Goal: Task Accomplishment & Management: Use online tool/utility

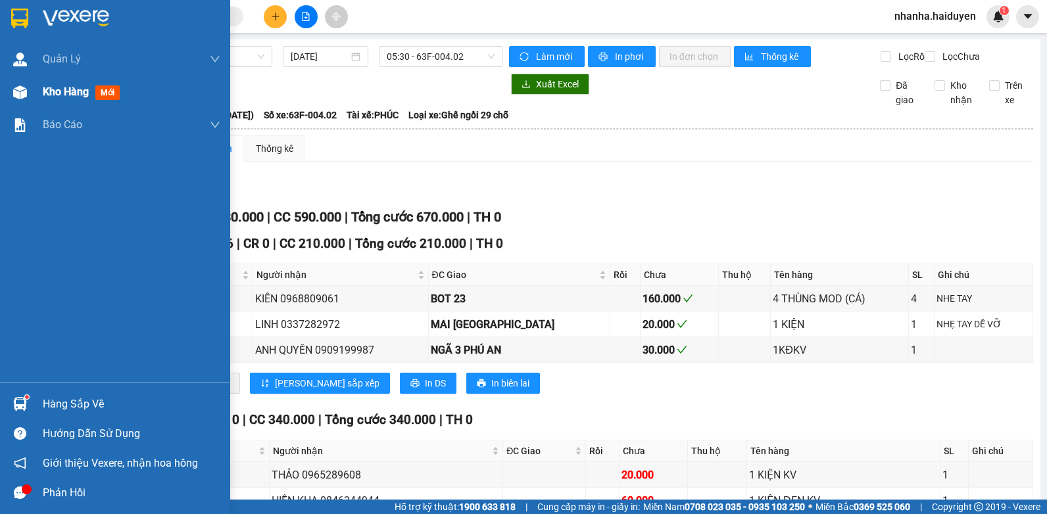
click at [9, 89] on div at bounding box center [20, 92] width 23 height 23
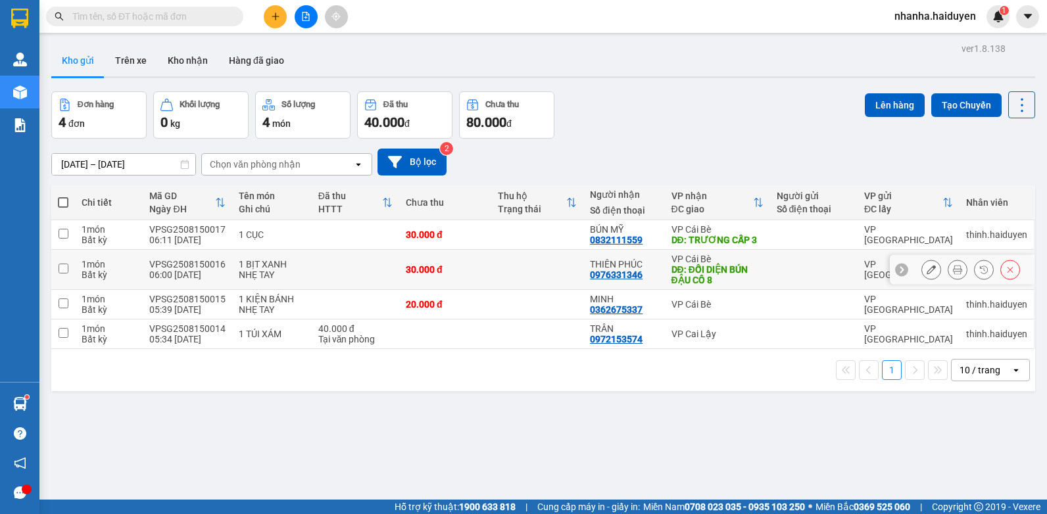
click at [270, 255] on td "1 BỊT XANH NHẸ TAY" at bounding box center [271, 270] width 79 height 40
checkbox input "true"
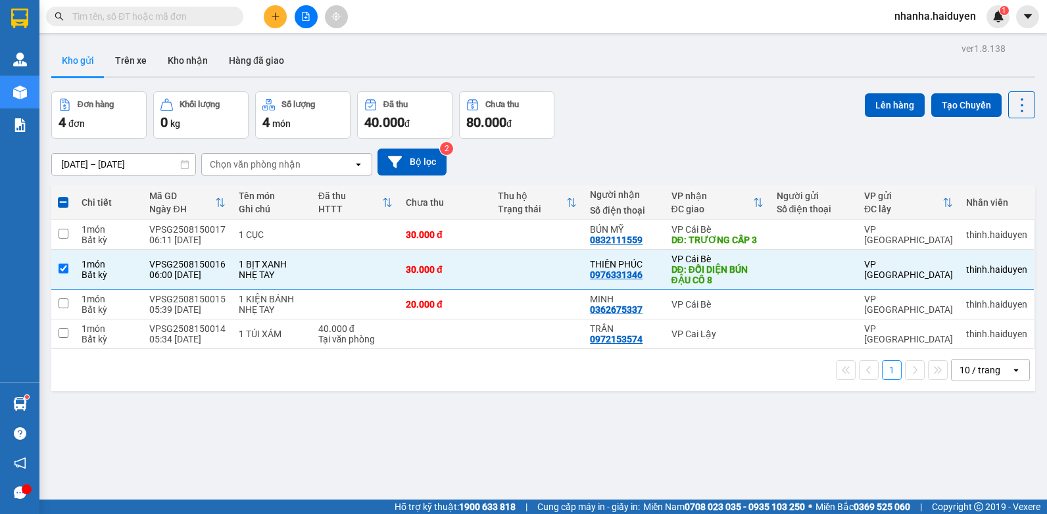
click at [270, 205] on div "Ghi chú" at bounding box center [272, 209] width 66 height 11
click at [270, 210] on div "Ghi chú" at bounding box center [272, 209] width 66 height 11
click at [66, 202] on span at bounding box center [63, 202] width 11 height 11
click at [63, 196] on input "checkbox" at bounding box center [63, 196] width 0 height 0
checkbox input "true"
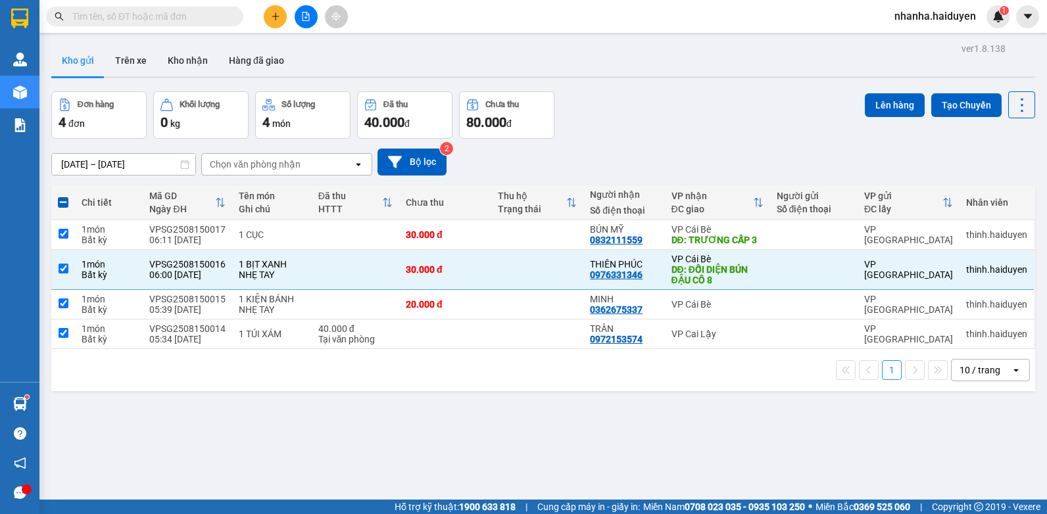
checkbox input "true"
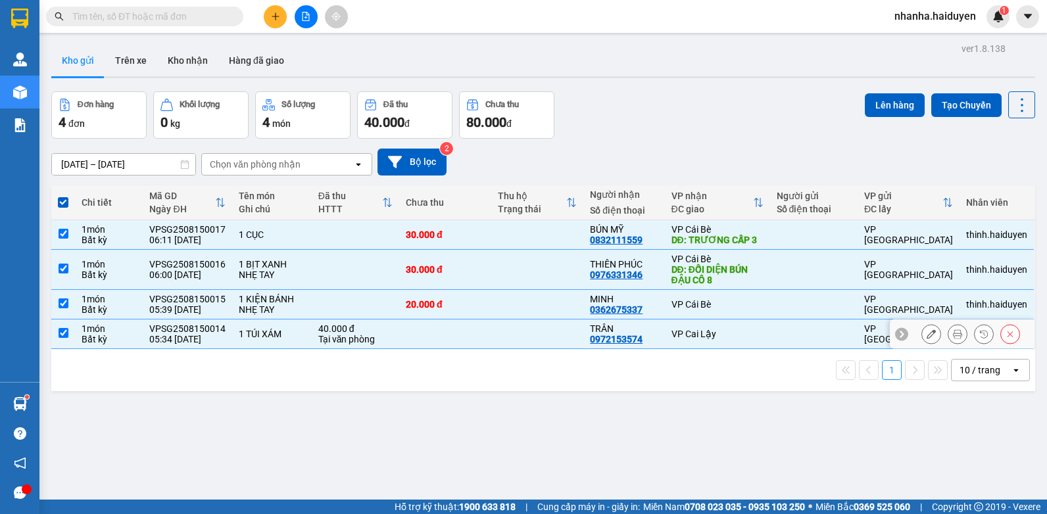
drag, startPoint x: 441, startPoint y: 345, endPoint x: 435, endPoint y: 289, distance: 55.6
click at [441, 344] on td at bounding box center [445, 335] width 92 height 30
checkbox input "false"
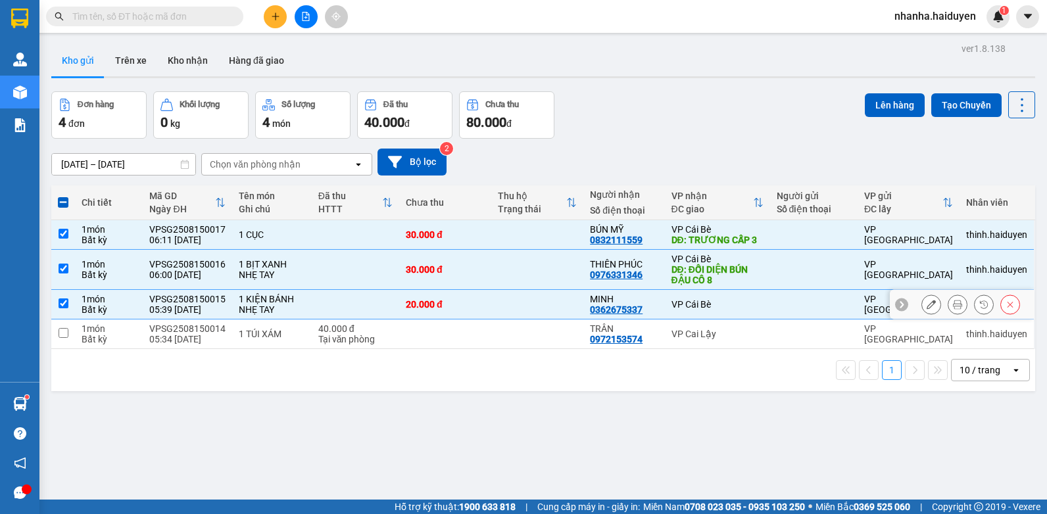
click at [437, 299] on div "20.000 đ" at bounding box center [445, 304] width 79 height 11
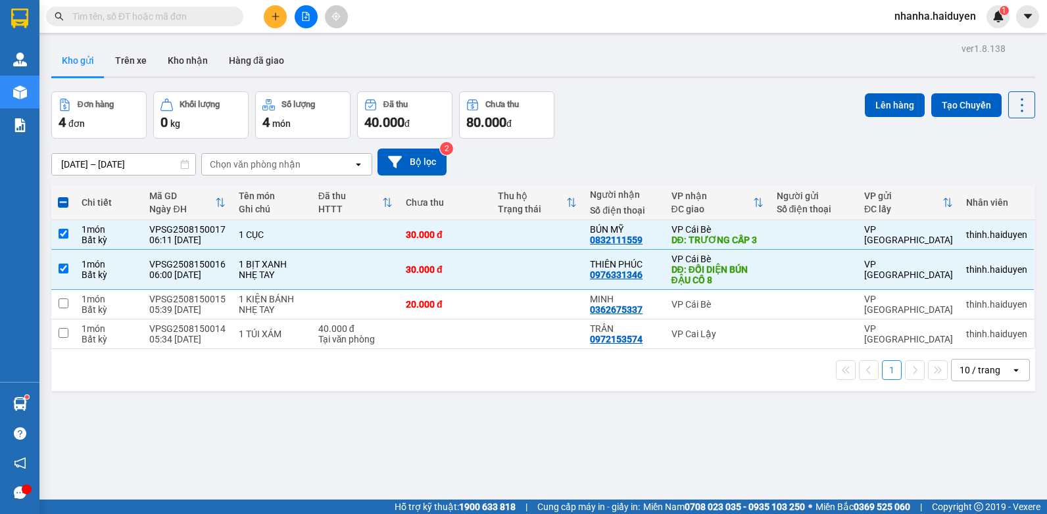
click at [62, 205] on span at bounding box center [63, 202] width 11 height 11
click at [63, 196] on input "checkbox" at bounding box center [63, 196] width 0 height 0
checkbox input "true"
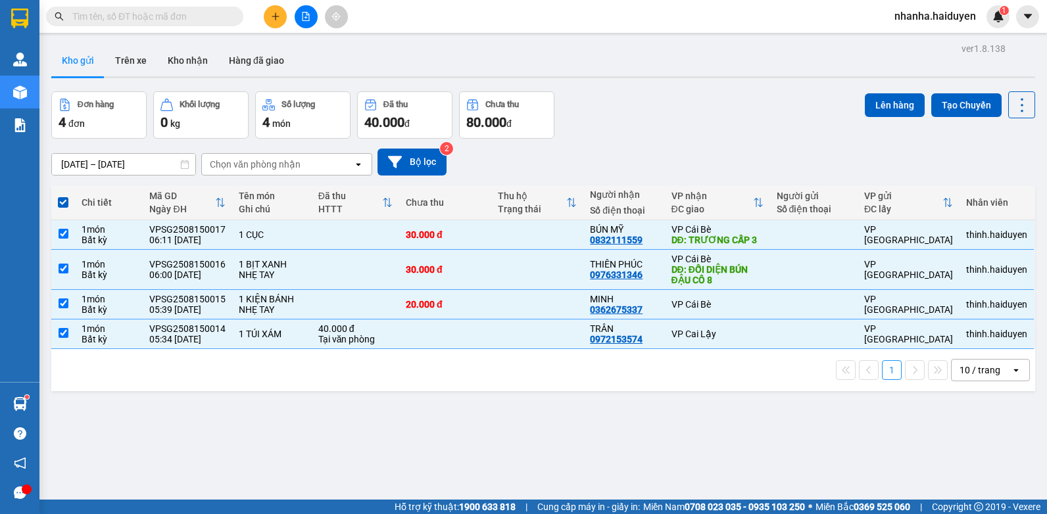
click at [62, 203] on span at bounding box center [63, 202] width 11 height 11
click at [63, 196] on input "checkbox" at bounding box center [63, 196] width 0 height 0
checkbox input "false"
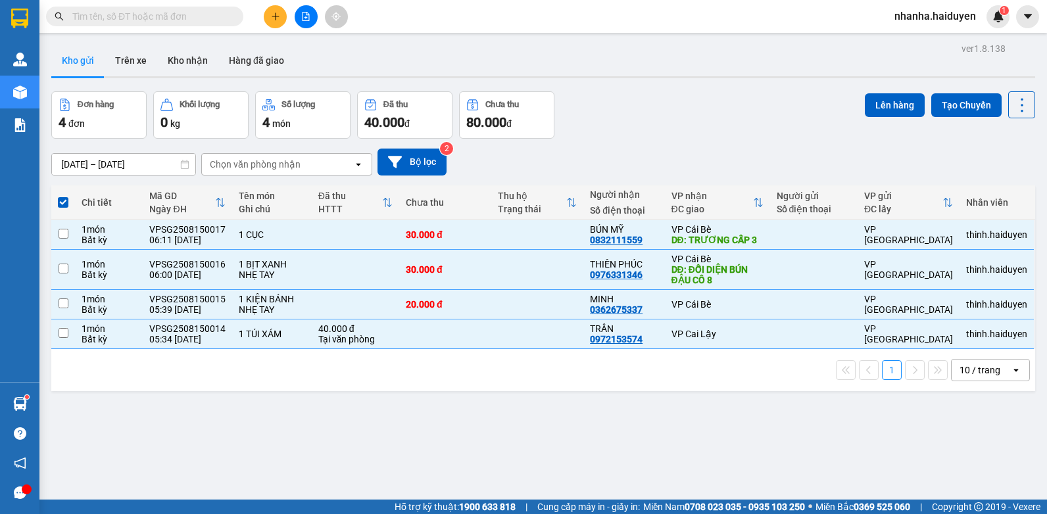
checkbox input "false"
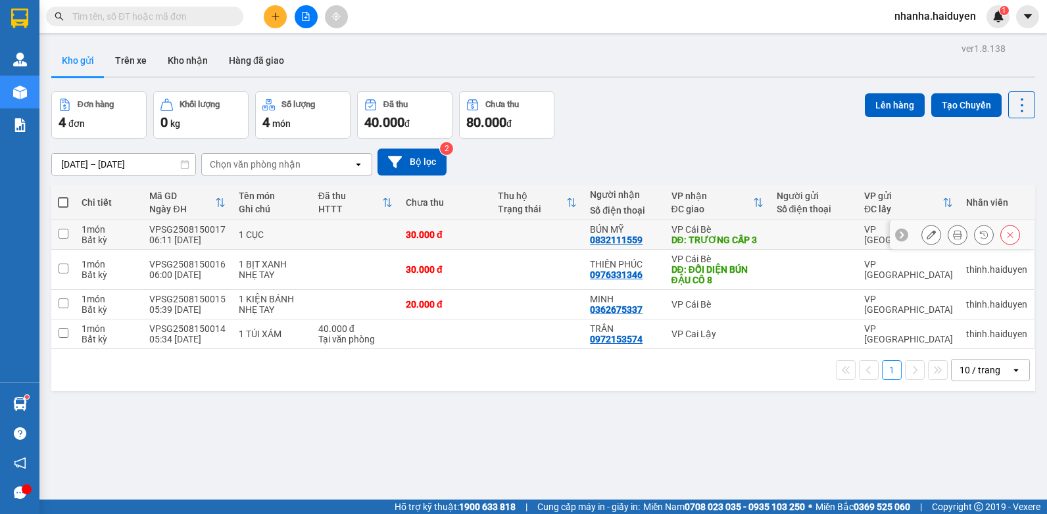
click at [56, 227] on td at bounding box center [63, 235] width 24 height 30
checkbox input "true"
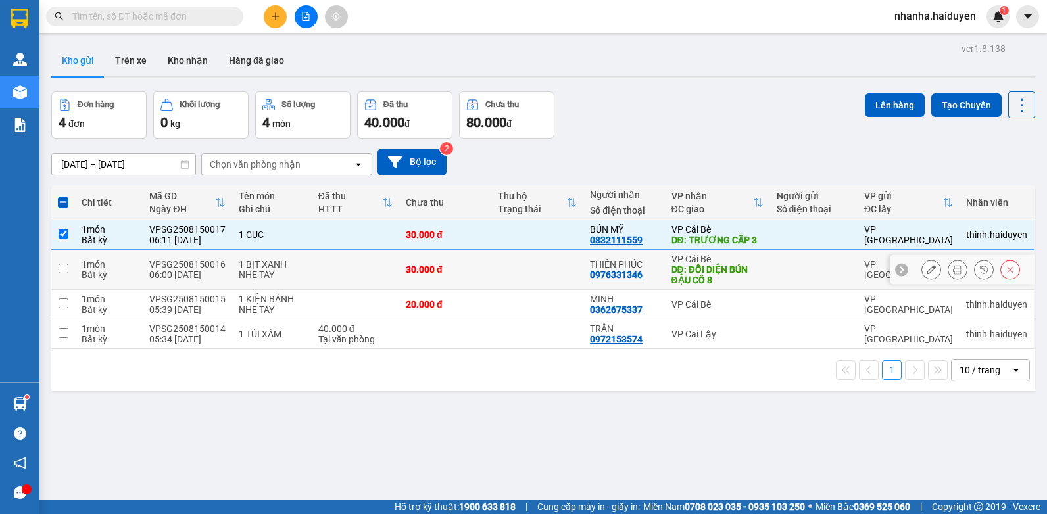
click at [61, 258] on td at bounding box center [63, 270] width 24 height 40
checkbox input "true"
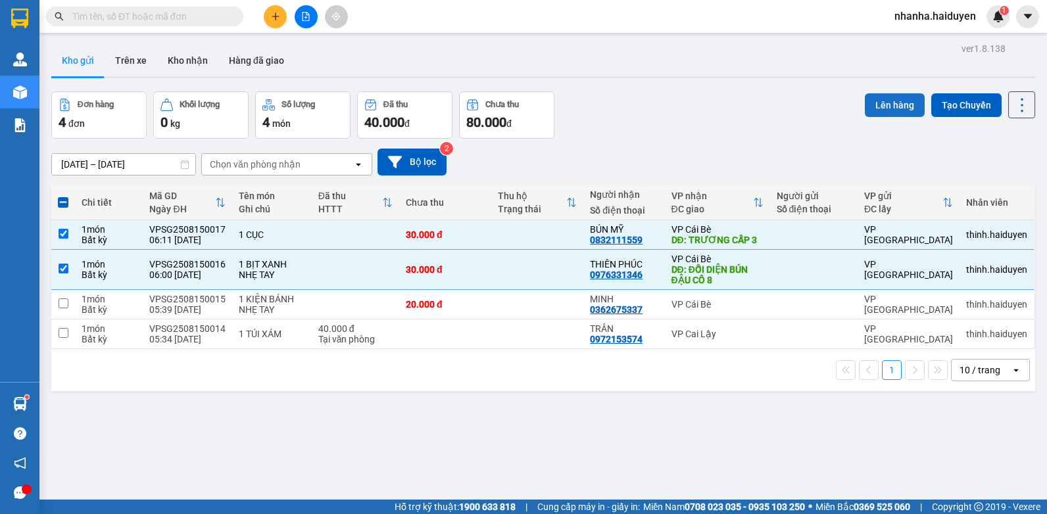
click at [889, 108] on button "Lên hàng" at bounding box center [895, 105] width 60 height 24
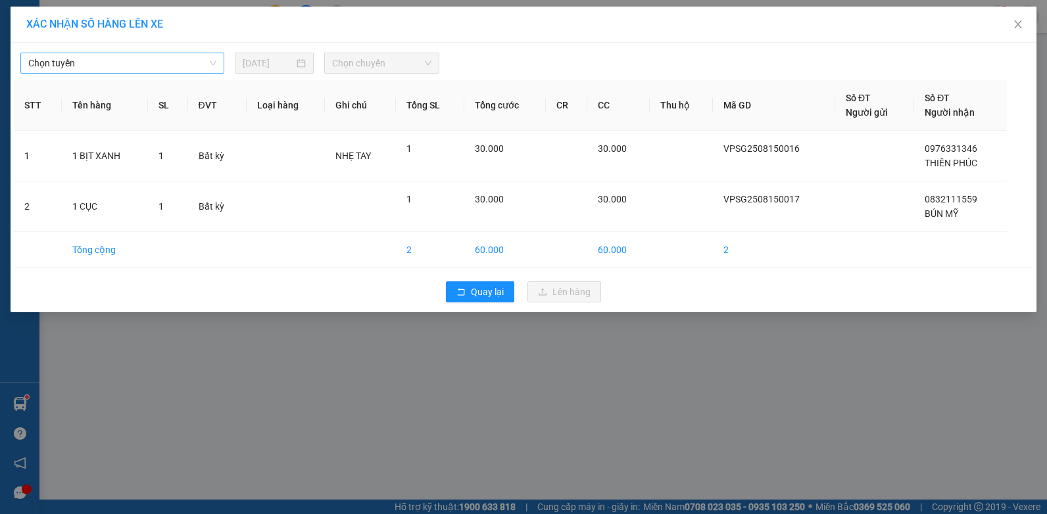
click at [141, 71] on span "Chọn tuyến" at bounding box center [122, 63] width 188 height 20
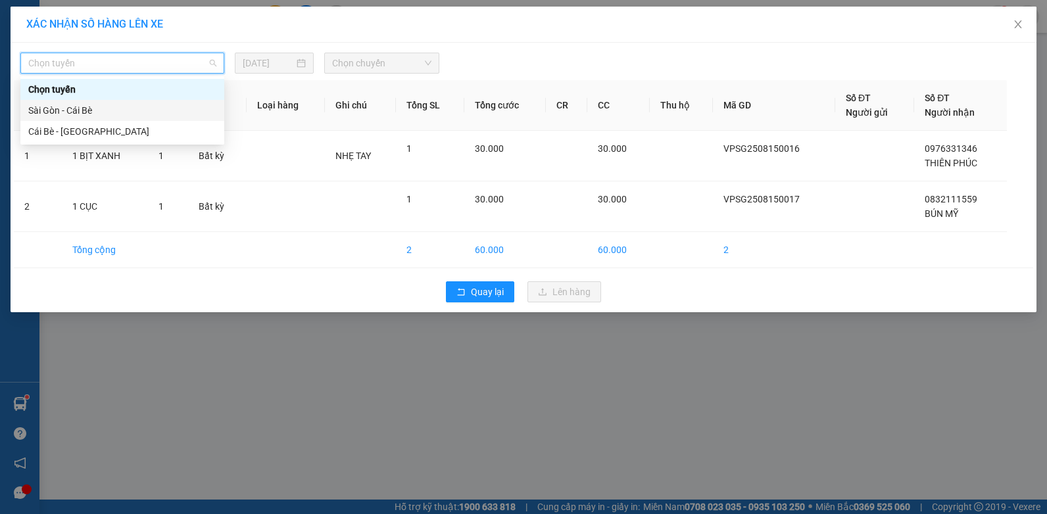
click at [118, 116] on div "Sài Gòn - Cái Bè" at bounding box center [122, 110] width 188 height 14
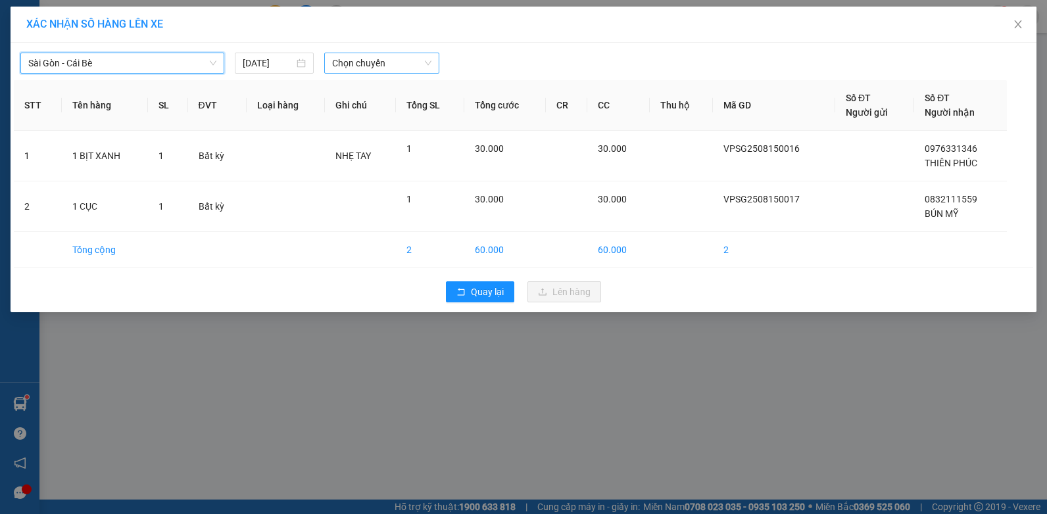
click at [357, 69] on span "Chọn chuyến" at bounding box center [381, 63] width 99 height 20
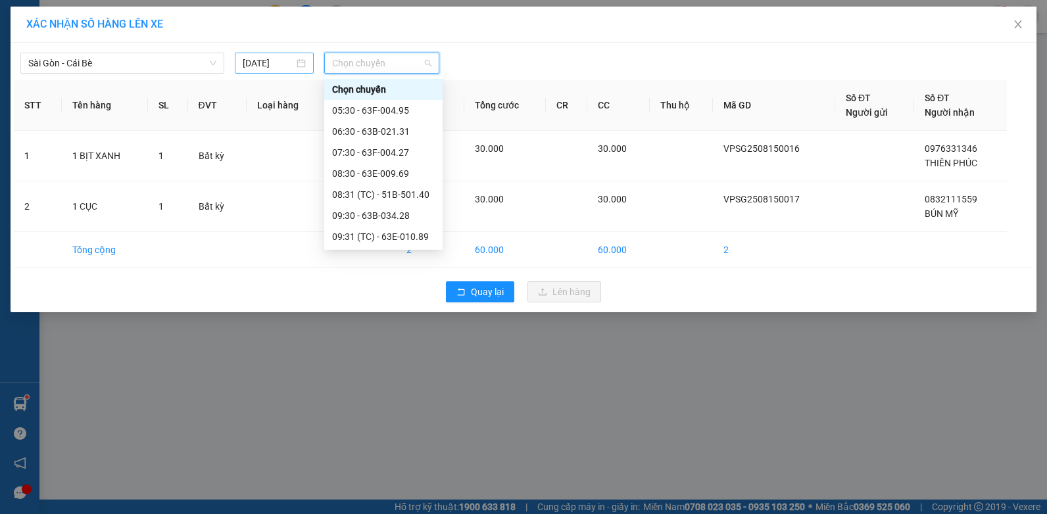
click at [263, 62] on input "[DATE]" at bounding box center [268, 63] width 51 height 14
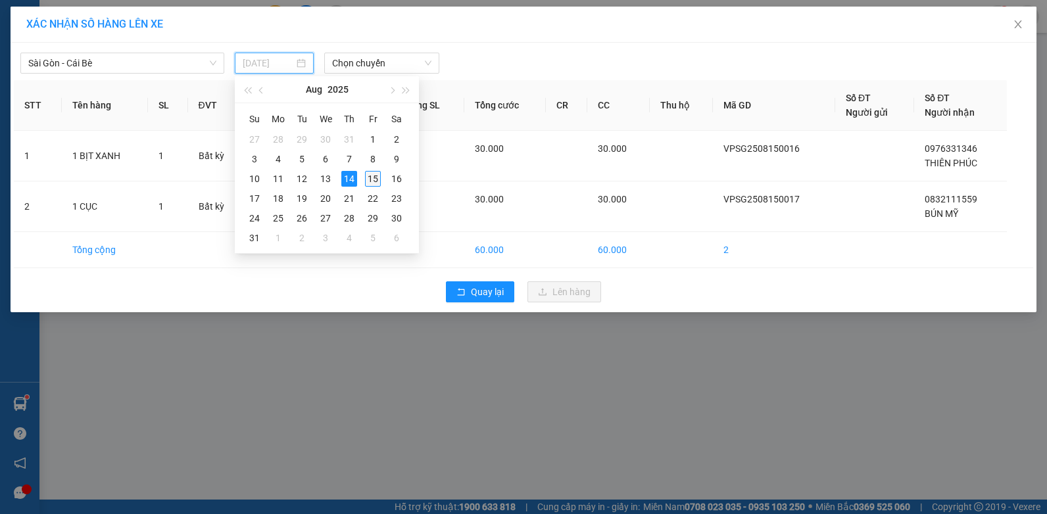
click at [372, 176] on div "15" at bounding box center [373, 179] width 16 height 16
type input "[DATE]"
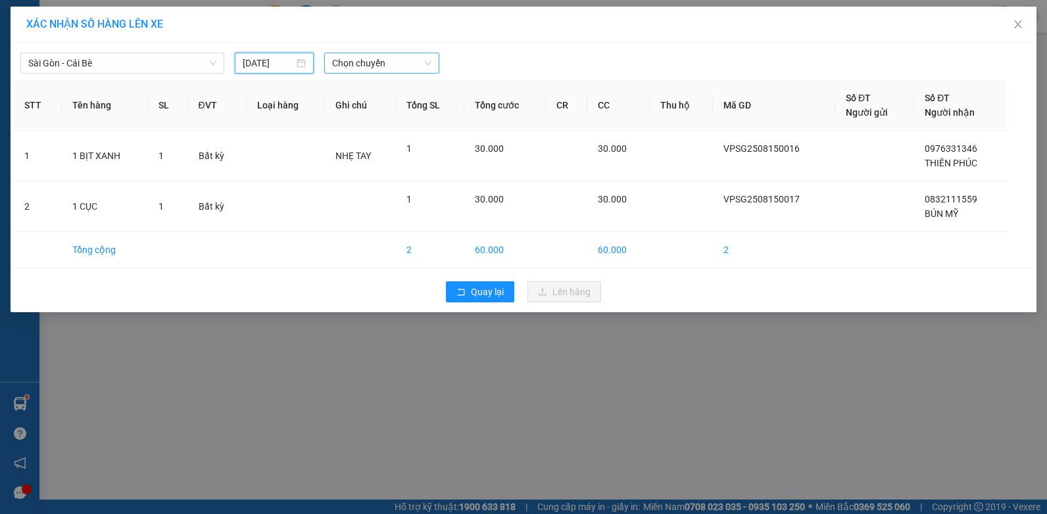
click at [418, 66] on span "Chọn chuyến" at bounding box center [381, 63] width 99 height 20
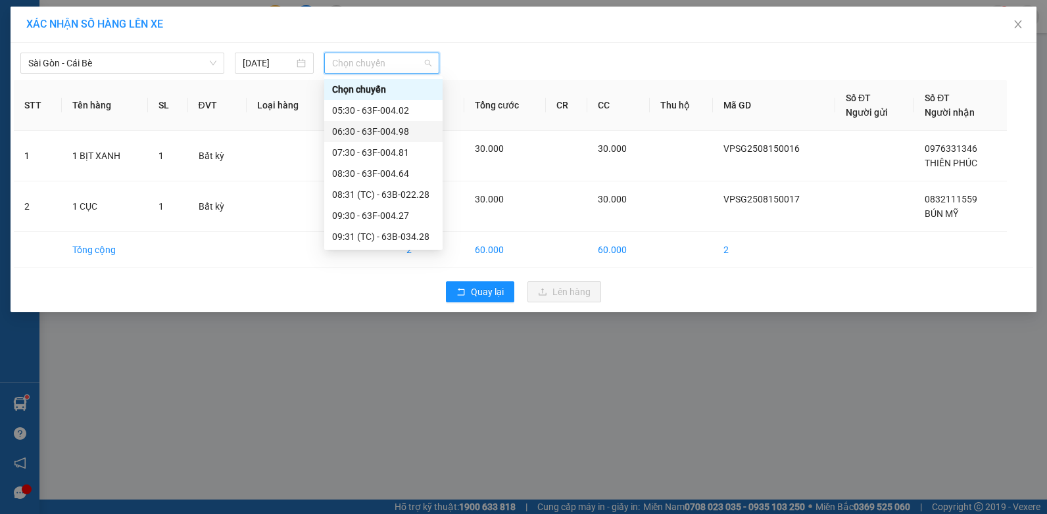
click at [390, 135] on div "06:30 - 63F-004.98" at bounding box center [383, 131] width 103 height 14
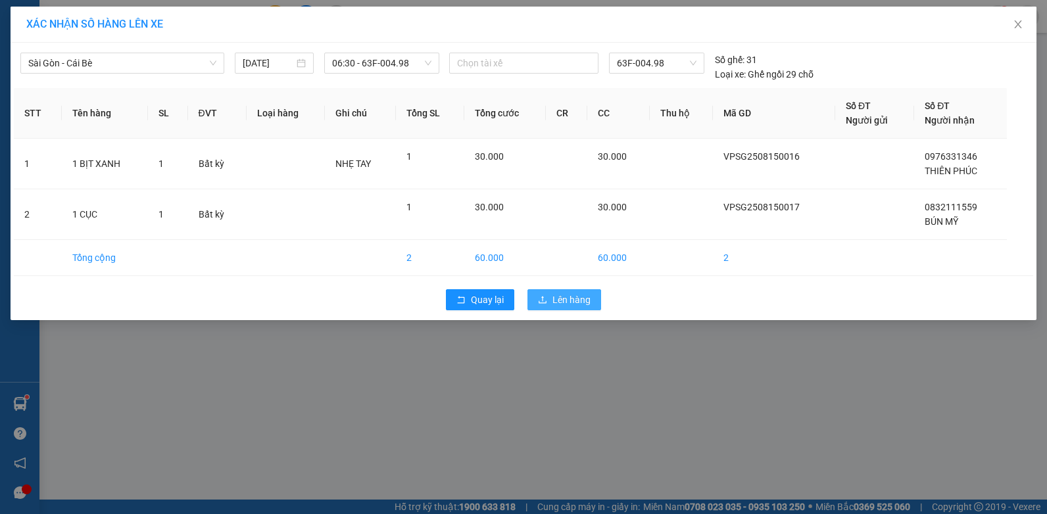
click at [560, 299] on span "Lên hàng" at bounding box center [572, 300] width 38 height 14
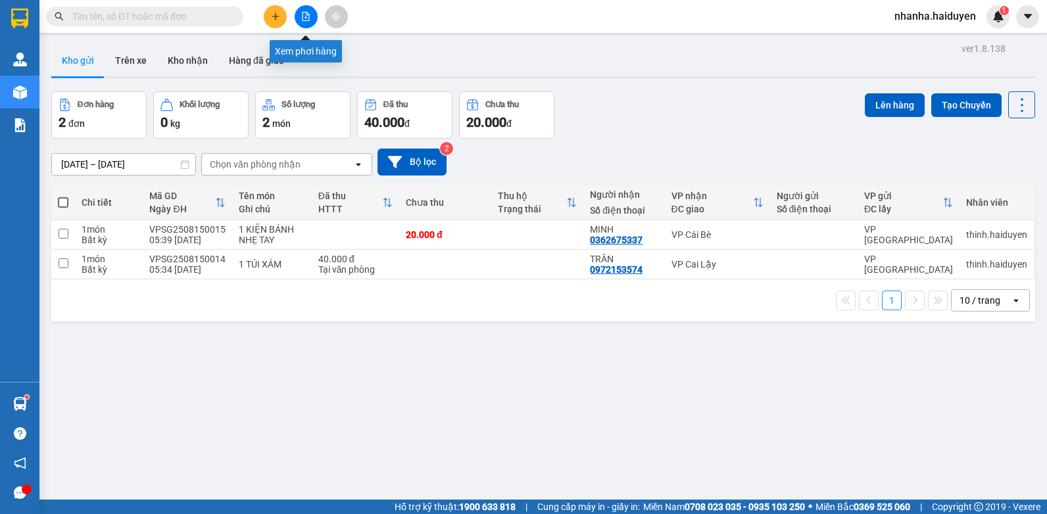
click at [312, 16] on button at bounding box center [306, 16] width 23 height 23
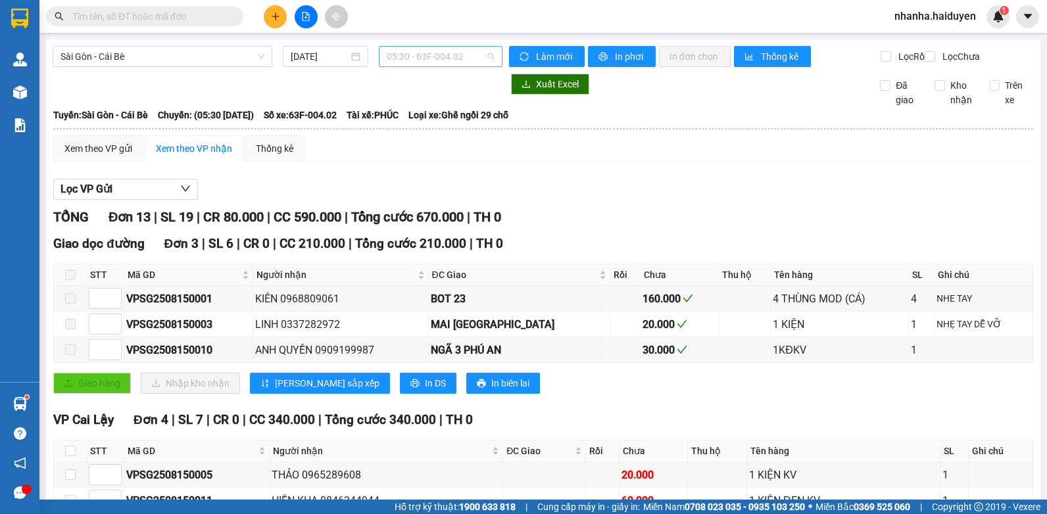
click at [483, 57] on span "05:30 - 63F-004.02" at bounding box center [441, 57] width 108 height 20
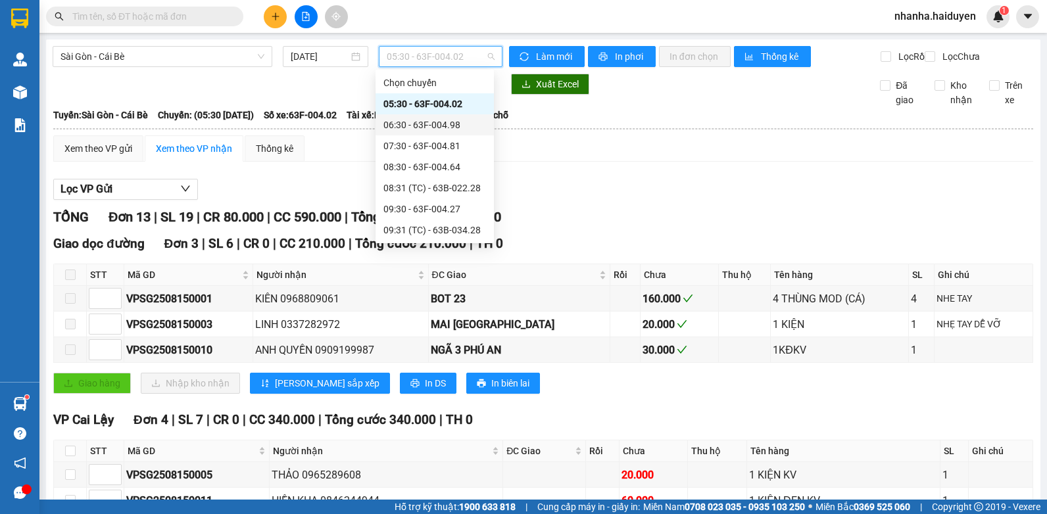
click at [462, 130] on div "06:30 - 63F-004.98" at bounding box center [435, 125] width 103 height 14
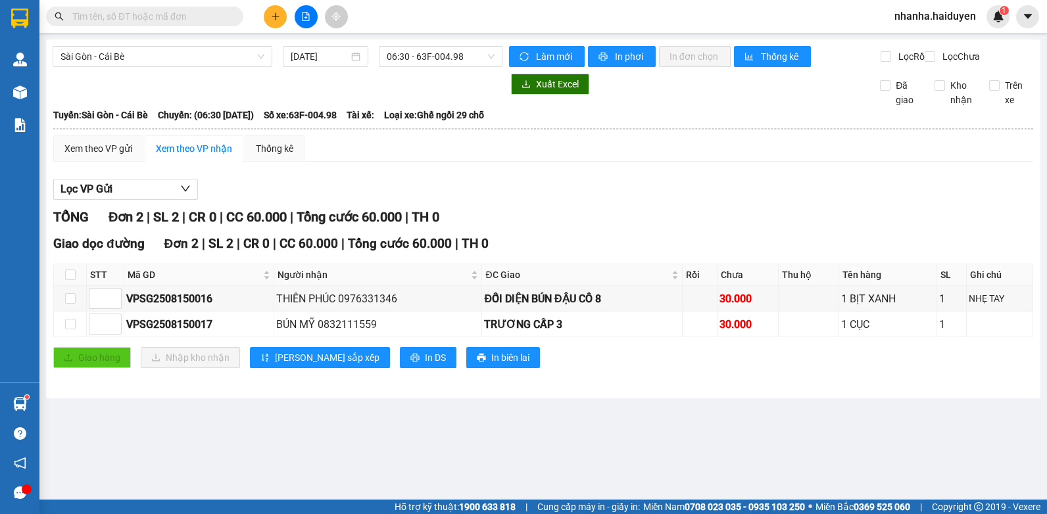
click at [371, 354] on div "Giao dọc đường Đơn 2 | SL 2 | CR 0 | CC 60.000 | Tổng cước 60.000 | TH 0 STT Mã…" at bounding box center [543, 306] width 980 height 144
click at [425, 365] on span "In DS" at bounding box center [435, 358] width 21 height 14
click at [586, 241] on div "TỔNG Đơn 2 | SL 2 | CR 0 | CC 60.000 | Tổng cước 60.000 | TH 0 Giao dọc đường Đ…" at bounding box center [543, 296] width 980 height 178
click at [425, 365] on span "In DS" at bounding box center [435, 358] width 21 height 14
click at [340, 368] on div "Giao hàng Nhập kho nhận Lưu sắp xếp In DS In biên lai" at bounding box center [543, 357] width 980 height 21
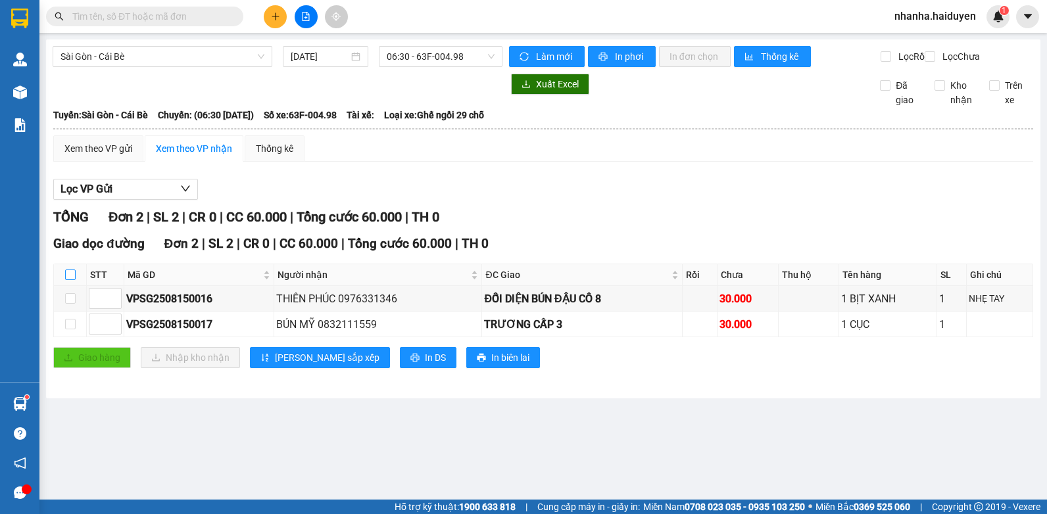
click at [68, 280] on input "checkbox" at bounding box center [70, 275] width 11 height 11
checkbox input "true"
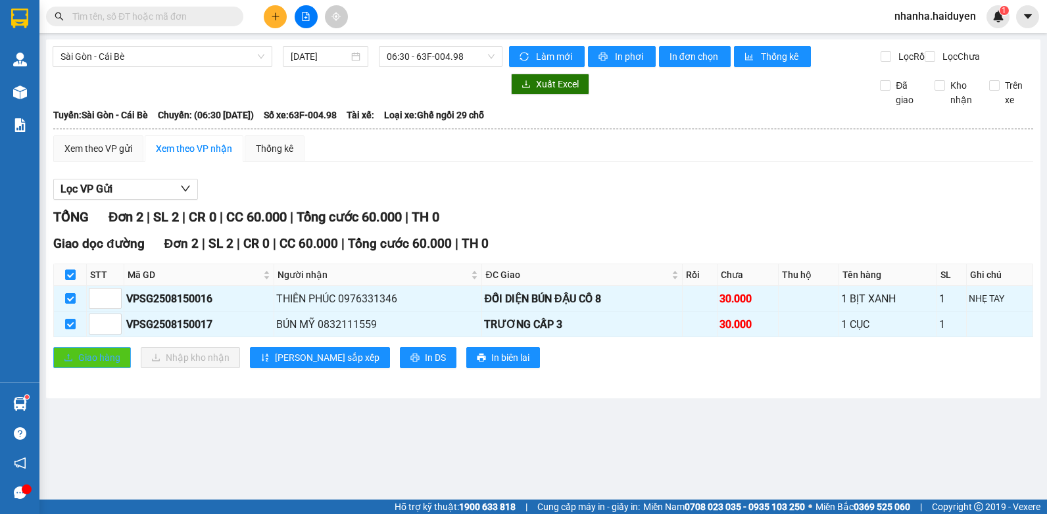
click at [94, 362] on span "Giao hàng" at bounding box center [99, 358] width 42 height 14
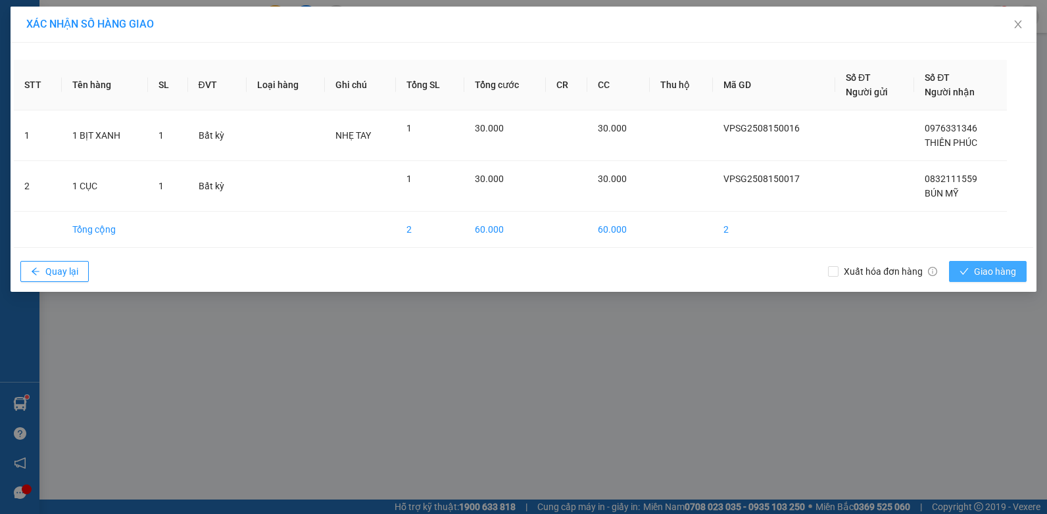
click at [988, 268] on span "Giao hàng" at bounding box center [995, 271] width 42 height 14
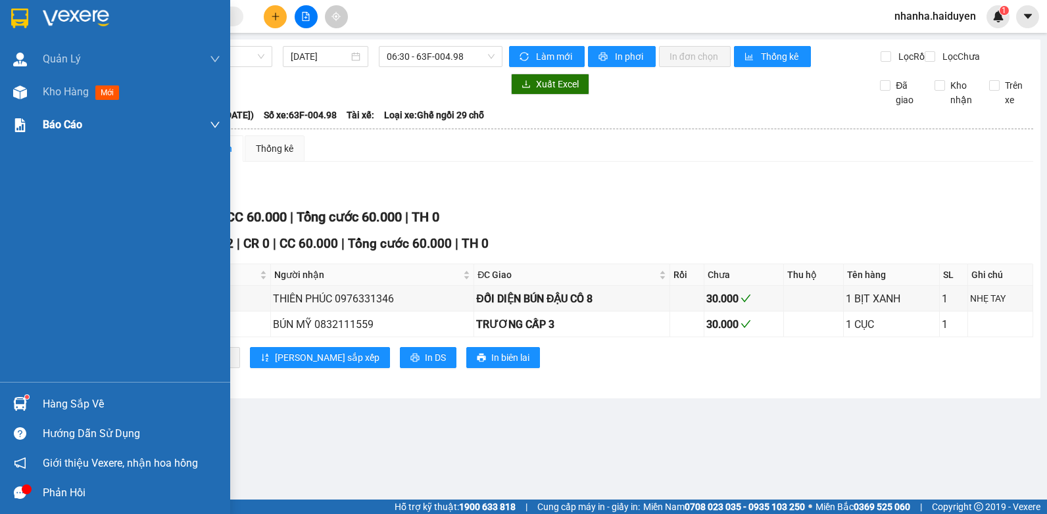
drag, startPoint x: 24, startPoint y: 93, endPoint x: 59, endPoint y: 111, distance: 38.8
click at [24, 93] on img at bounding box center [20, 93] width 14 height 14
